Goal: Information Seeking & Learning: Learn about a topic

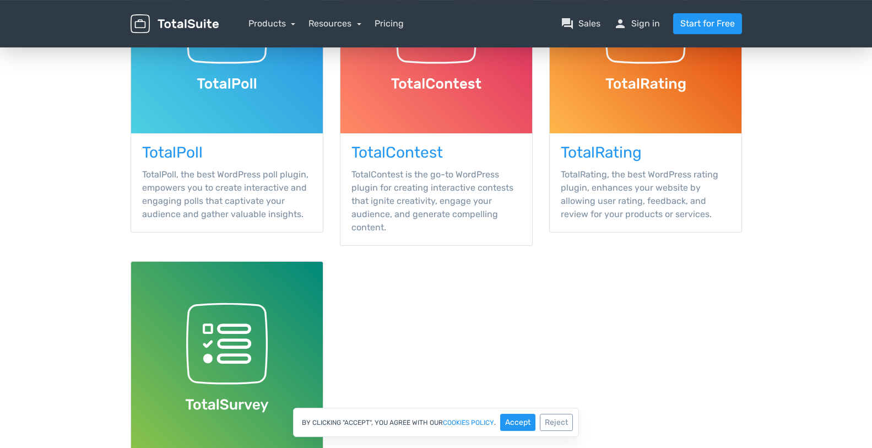
scroll to position [223, 0]
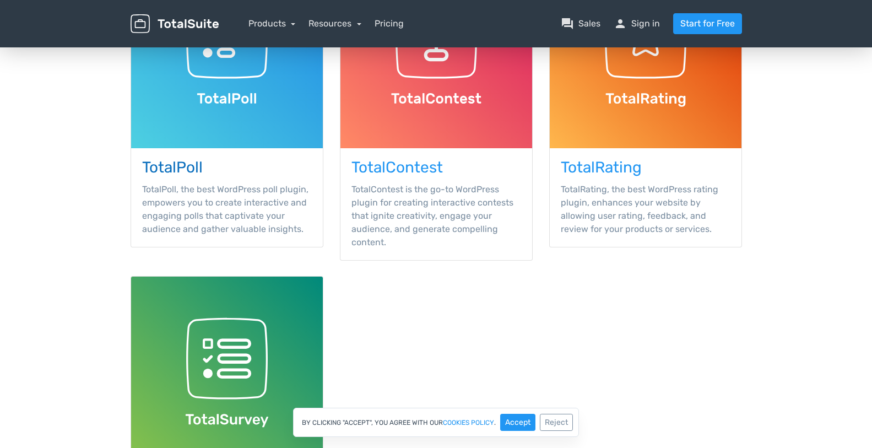
click at [223, 220] on p "TotalPoll, the best WordPress poll plugin, empowers you to create interactive a…" at bounding box center [227, 209] width 170 height 53
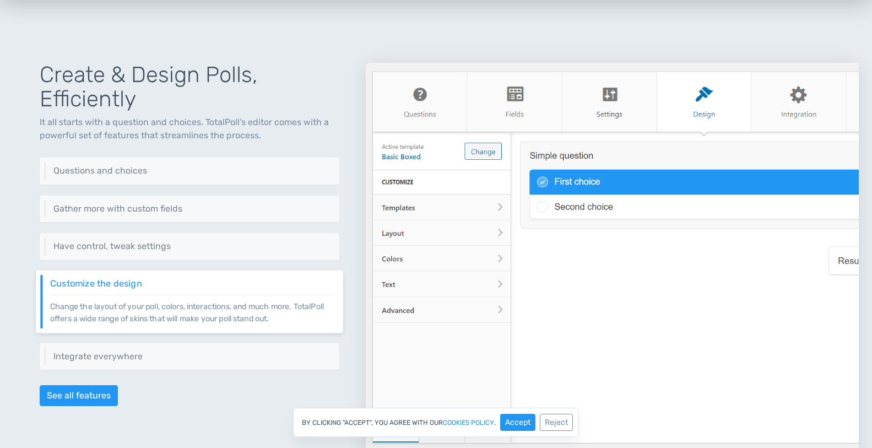
scroll to position [506, 0]
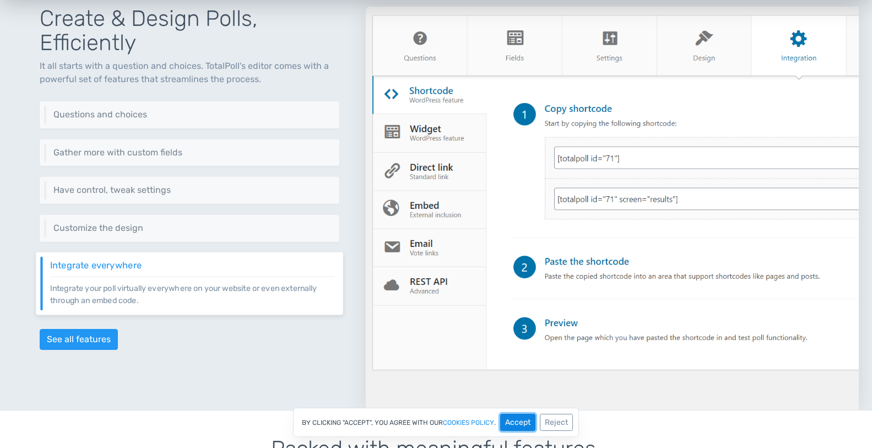
click at [515, 417] on button "Accept" at bounding box center [517, 422] width 35 height 17
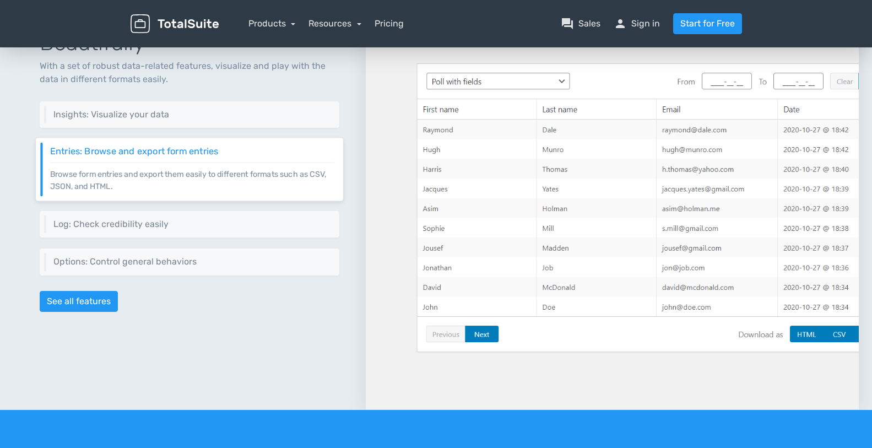
scroll to position [1015, 0]
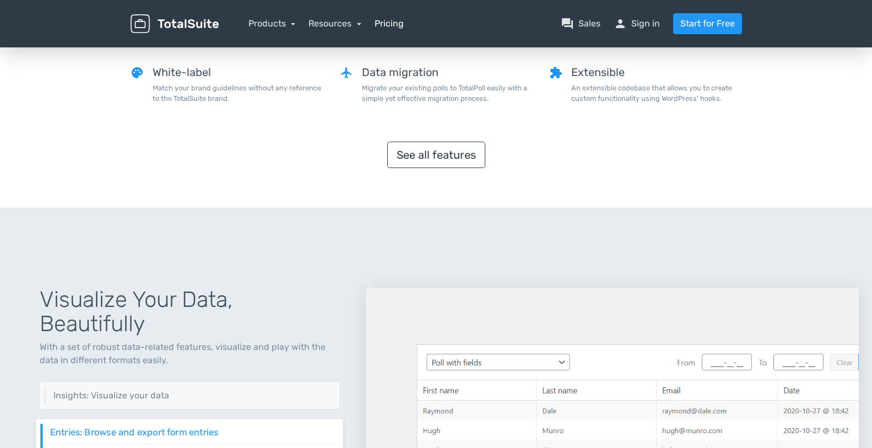
click at [389, 22] on link "Pricing" at bounding box center [389, 23] width 29 height 13
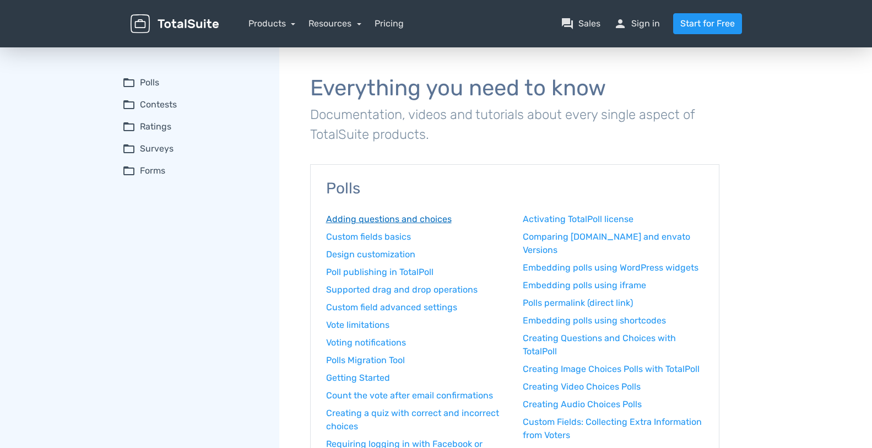
click at [422, 223] on link "Adding questions and choices" at bounding box center [416, 219] width 181 height 13
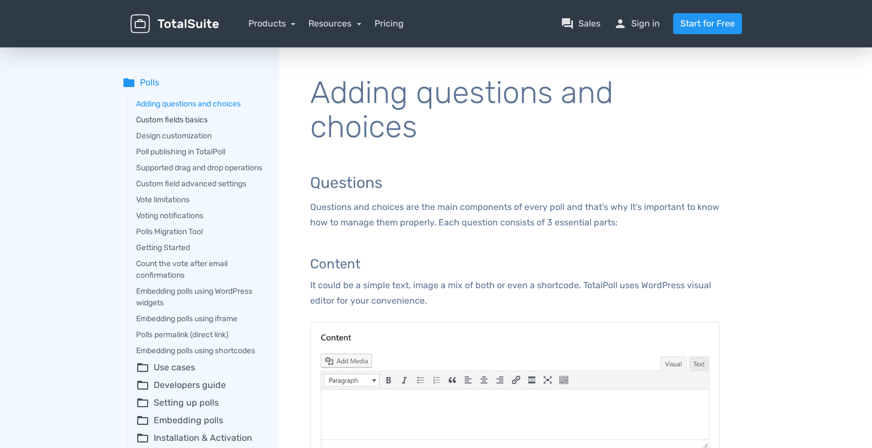
click at [198, 118] on link "Custom fields basics" at bounding box center [200, 120] width 128 height 12
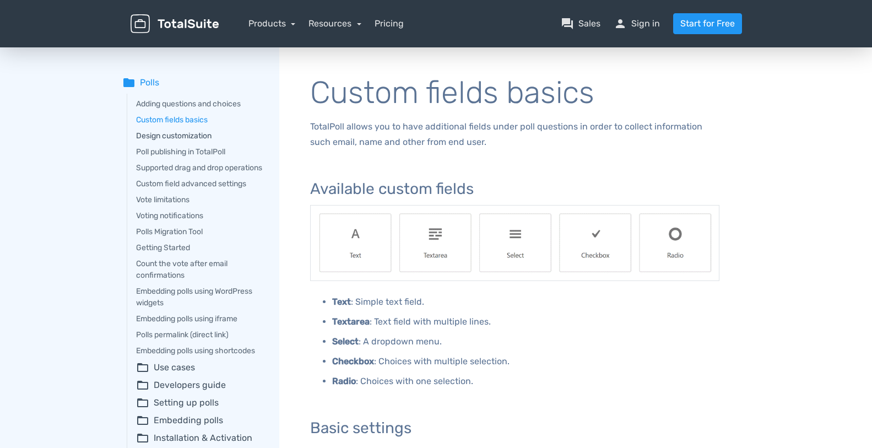
click at [186, 135] on link "Design customization" at bounding box center [200, 136] width 128 height 12
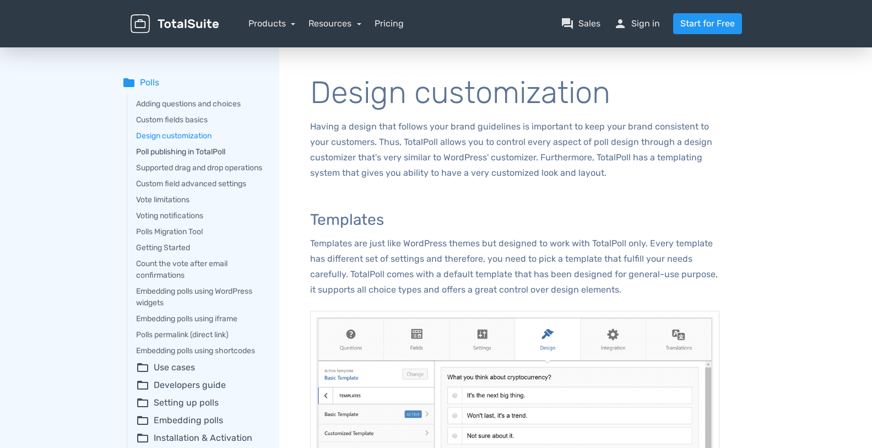
click at [222, 154] on link "Poll publishing in TotalPoll" at bounding box center [200, 152] width 128 height 12
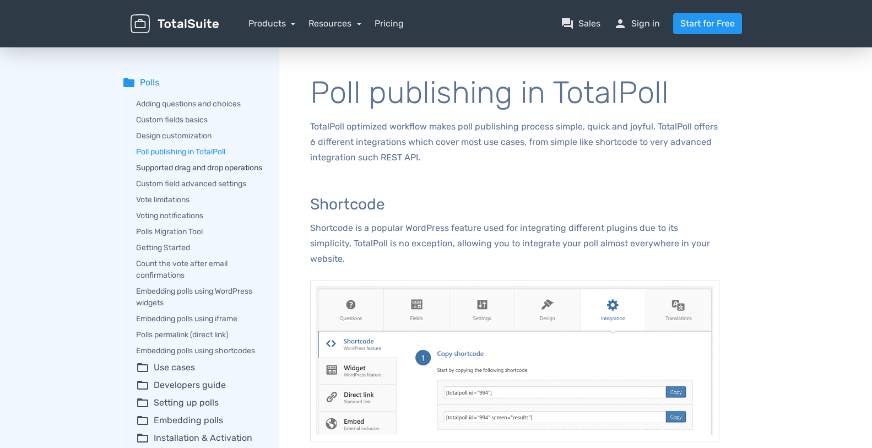
click at [172, 174] on link "Supported drag and drop operations" at bounding box center [200, 168] width 128 height 12
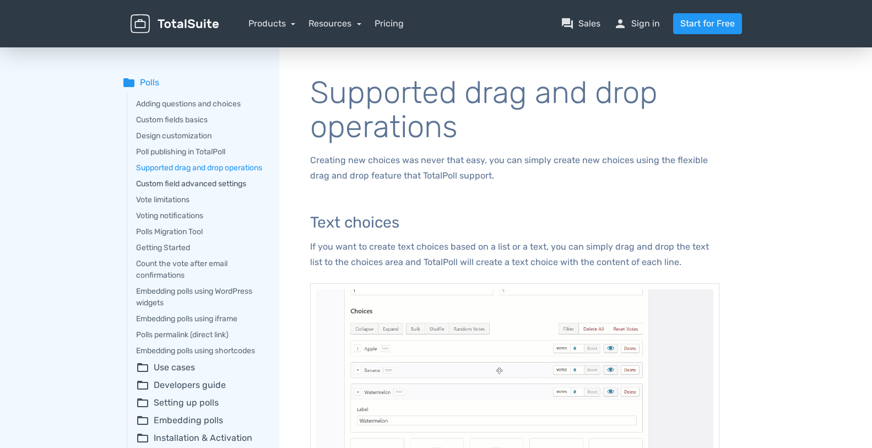
click at [222, 189] on link "Custom field advanced settings" at bounding box center [200, 184] width 128 height 12
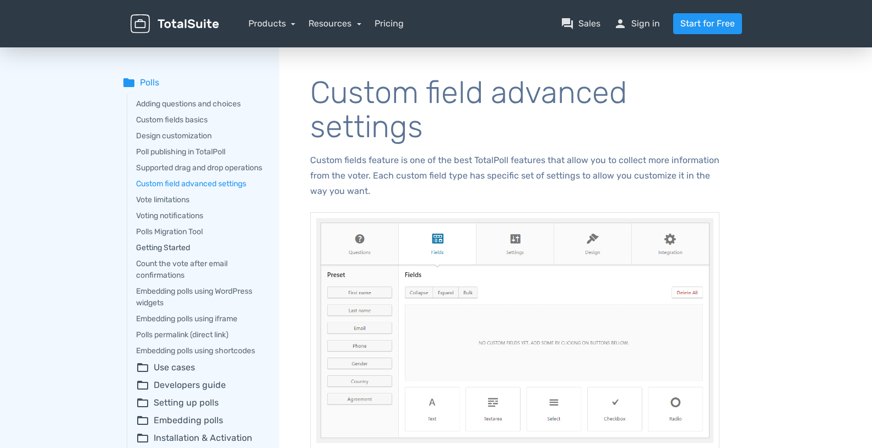
click at [172, 253] on link "Getting Started" at bounding box center [200, 248] width 128 height 12
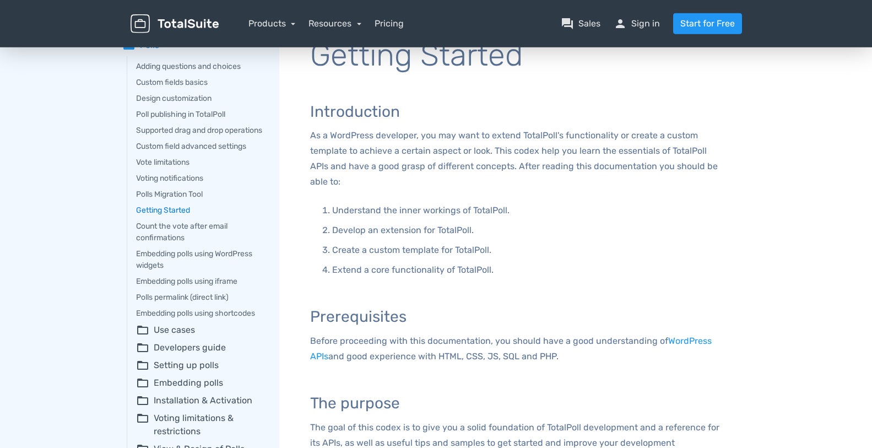
scroll to position [56, 0]
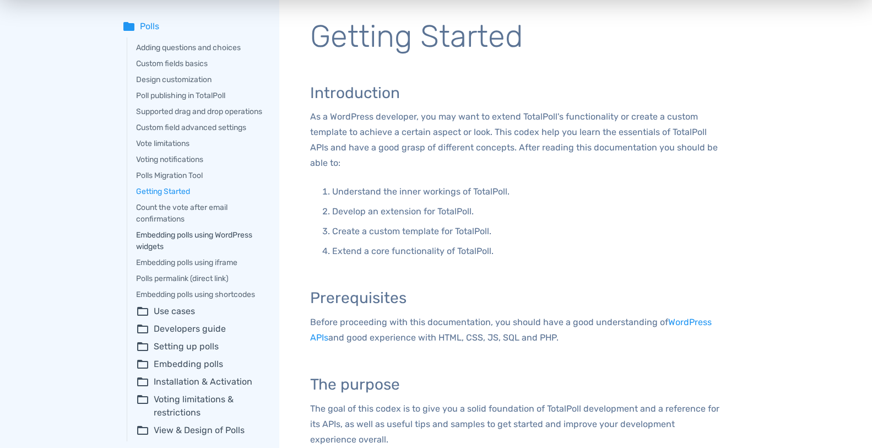
click at [203, 247] on link "Embedding polls using WordPress widgets" at bounding box center [200, 240] width 128 height 23
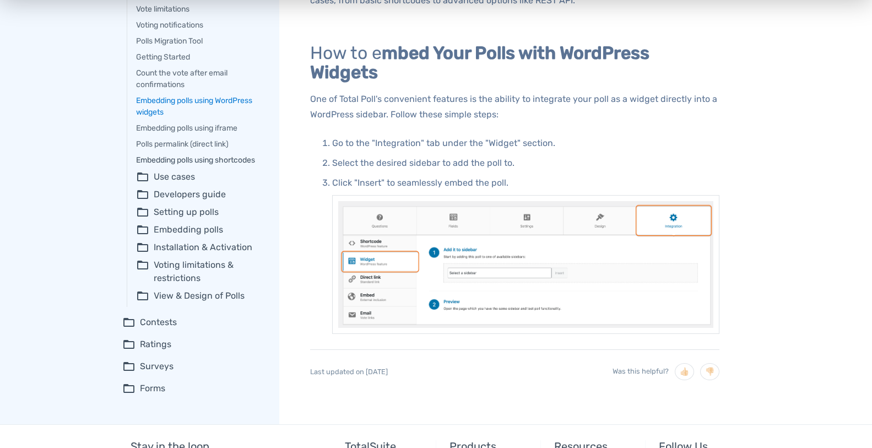
scroll to position [225, 0]
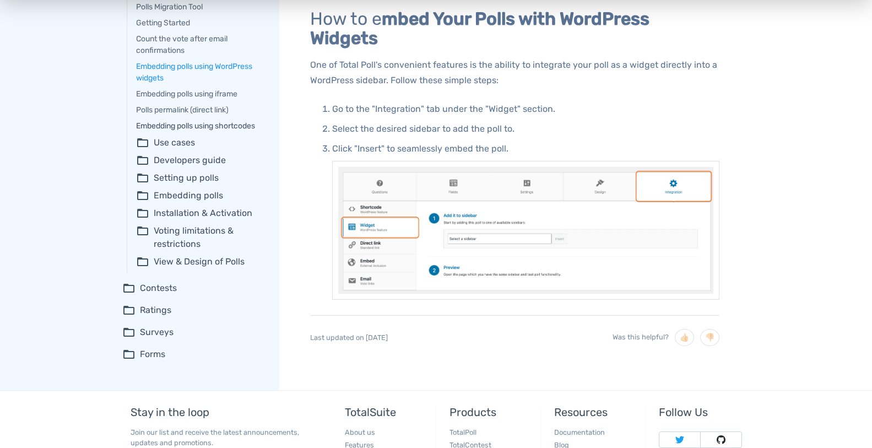
click at [215, 132] on link "Embedding polls using shortcodes" at bounding box center [200, 126] width 128 height 12
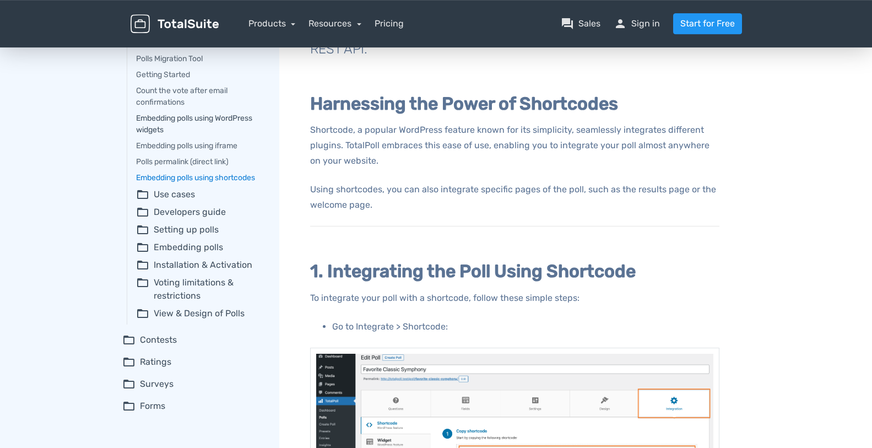
scroll to position [169, 0]
